Goal: Information Seeking & Learning: Learn about a topic

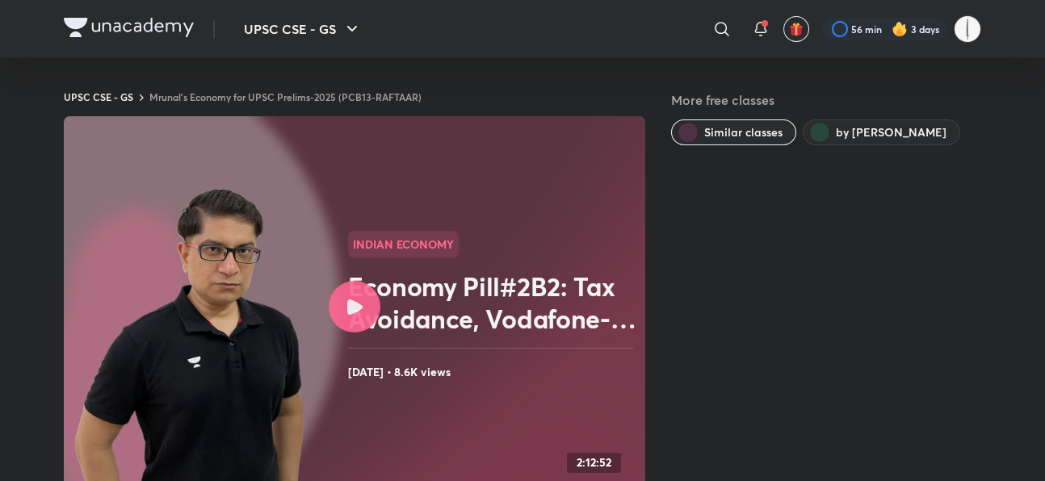
click at [149, 90] on link "Mrunal’s Economy for UPSC Prelims-2025 (PCB13-RAFTAAR)" at bounding box center [285, 96] width 272 height 13
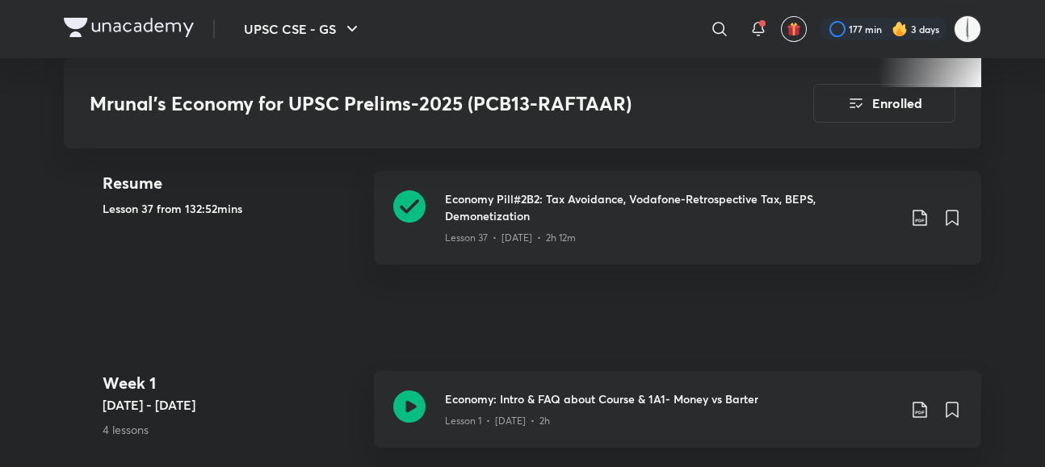
scroll to position [824, 13]
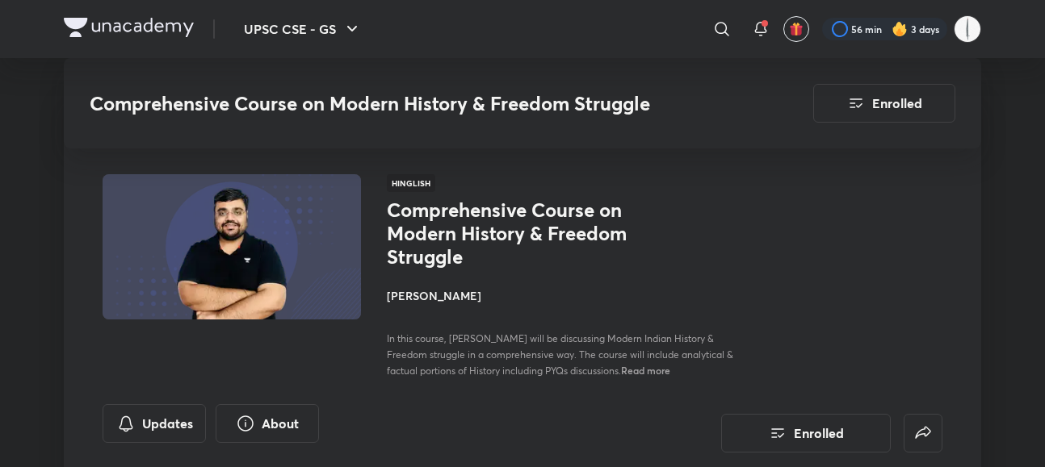
scroll to position [1854, 6]
